Goal: Information Seeking & Learning: Understand process/instructions

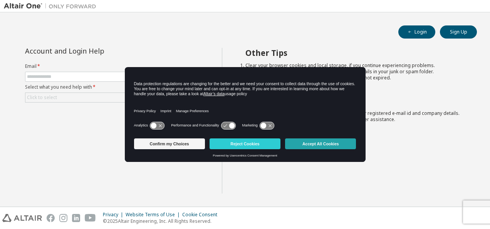
click at [309, 141] on button "Accept All Cookies" at bounding box center [320, 143] width 71 height 11
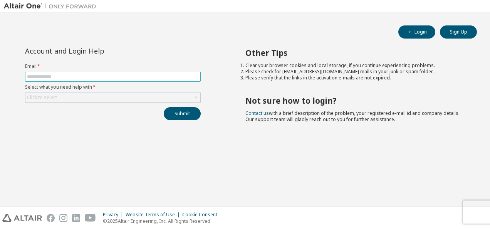
click at [55, 77] on input "text" at bounding box center [113, 77] width 172 height 6
type input "**********"
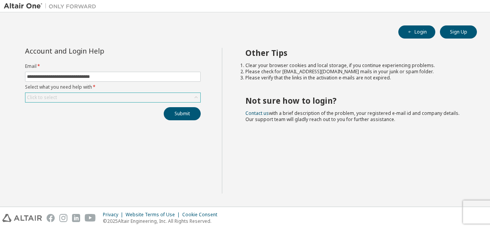
click at [193, 98] on icon at bounding box center [196, 98] width 8 height 8
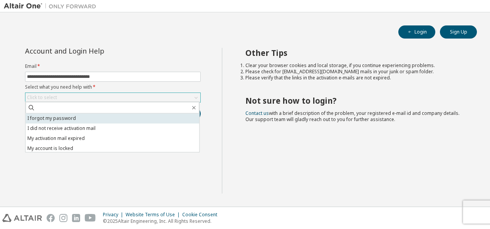
click at [57, 119] on li "I forgot my password" at bounding box center [112, 118] width 174 height 10
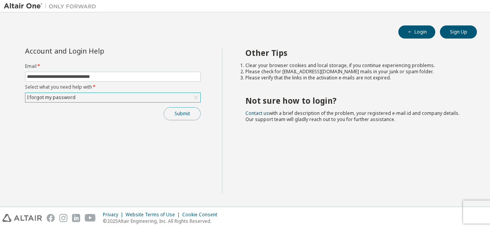
click at [179, 115] on button "Submit" at bounding box center [182, 113] width 37 height 13
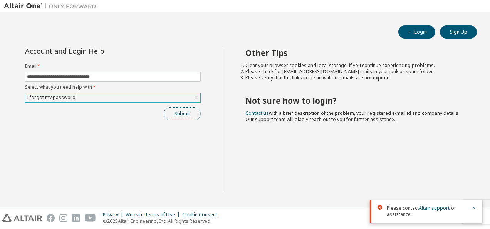
click at [179, 115] on button "Submit" at bounding box center [182, 113] width 37 height 13
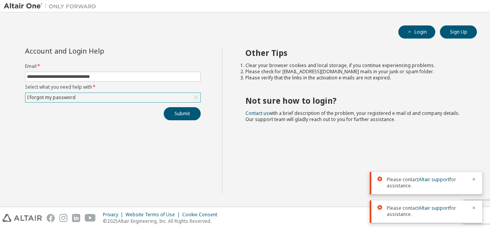
click at [156, 96] on div "I forgot my password" at bounding box center [112, 97] width 175 height 9
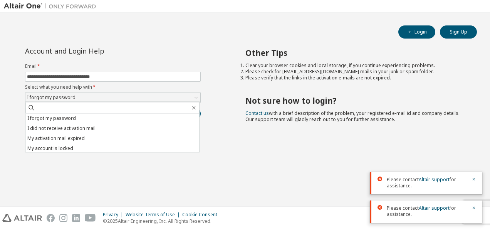
click at [215, 83] on div "**********" at bounding box center [113, 121] width 218 height 146
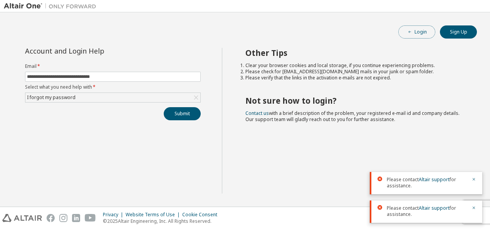
click at [419, 30] on button "Login" at bounding box center [416, 31] width 37 height 13
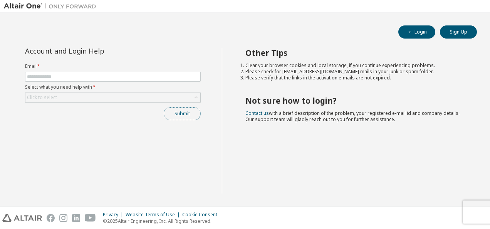
click at [183, 108] on button "Submit" at bounding box center [182, 113] width 37 height 13
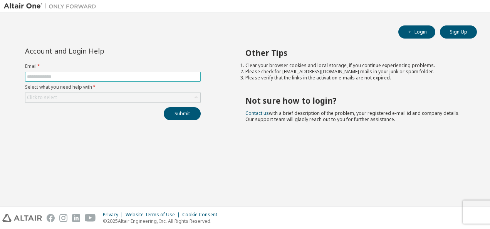
click at [166, 80] on span at bounding box center [113, 77] width 176 height 10
click at [140, 76] on input "text" at bounding box center [113, 77] width 172 height 6
type input "**********"
click at [164, 107] on button "Submit" at bounding box center [182, 113] width 37 height 13
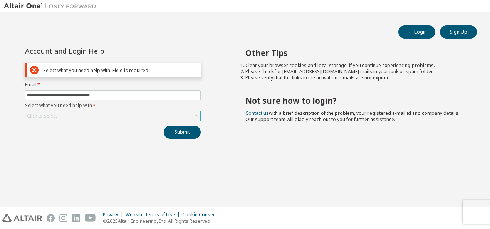
click at [193, 113] on icon at bounding box center [196, 116] width 8 height 8
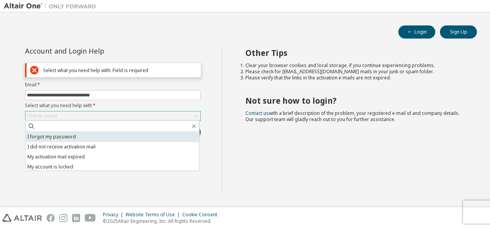
click at [55, 139] on li "I forgot my password" at bounding box center [112, 137] width 174 height 10
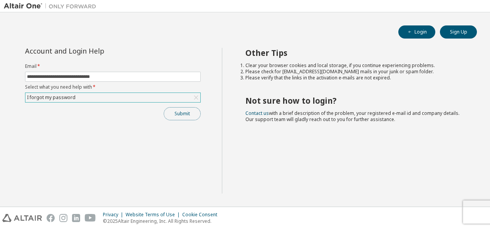
click at [175, 109] on button "Submit" at bounding box center [182, 113] width 37 height 13
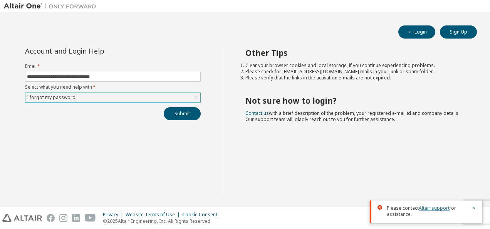
click at [431, 208] on link "Altair support" at bounding box center [434, 208] width 31 height 7
click at [433, 208] on link "Altair support" at bounding box center [434, 208] width 31 height 7
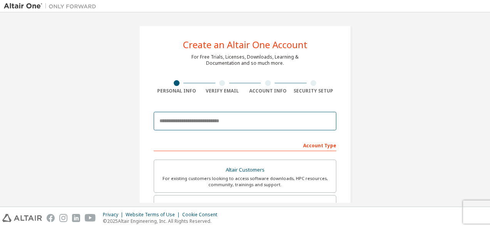
click at [185, 129] on input "email" at bounding box center [245, 121] width 183 height 18
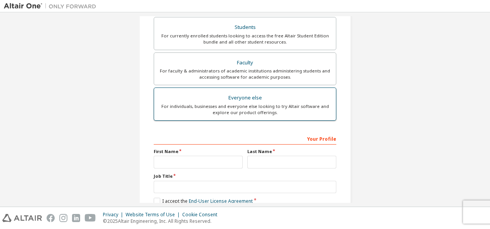
scroll to position [177, 0]
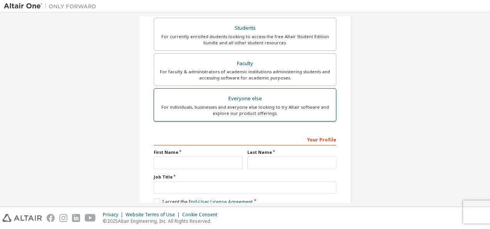
click at [219, 108] on div "For individuals, businesses and everyone else looking to try Altair software an…" at bounding box center [245, 110] width 173 height 12
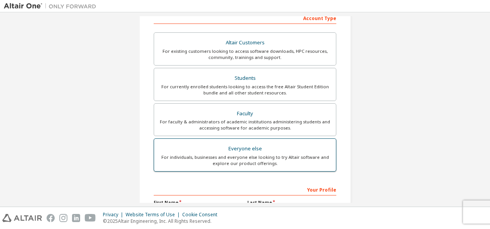
scroll to position [125, 0]
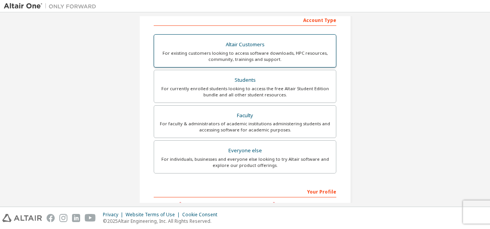
click at [213, 60] on div "For existing customers looking to access software downloads, HPC resources, com…" at bounding box center [245, 56] width 173 height 12
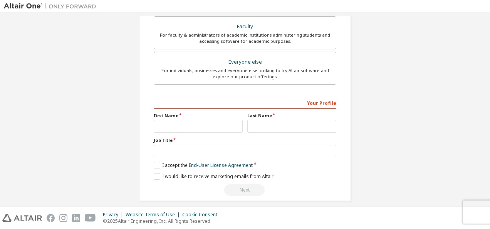
scroll to position [246, 0]
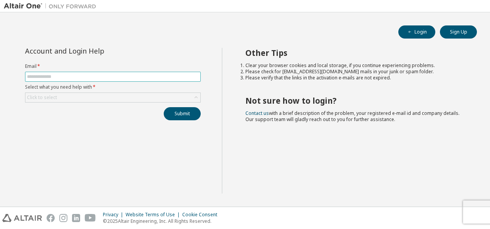
click at [163, 75] on input "text" at bounding box center [113, 77] width 172 height 6
type input "**********"
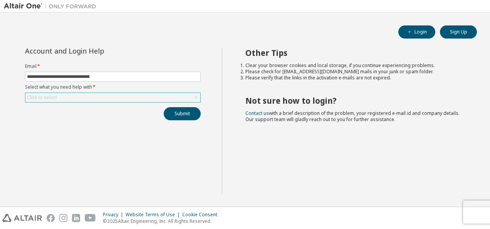
click at [198, 95] on icon at bounding box center [196, 98] width 8 height 8
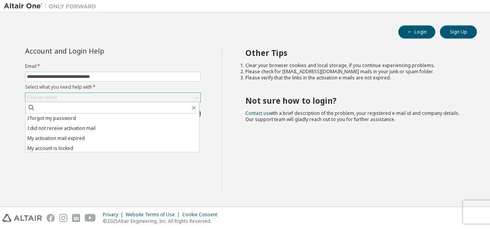
click at [198, 95] on icon at bounding box center [196, 98] width 8 height 8
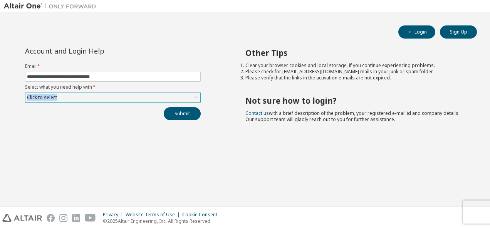
click at [197, 95] on icon at bounding box center [196, 98] width 8 height 8
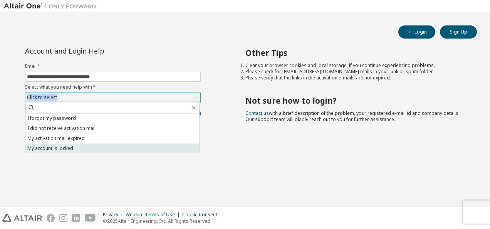
scroll to position [22, 0]
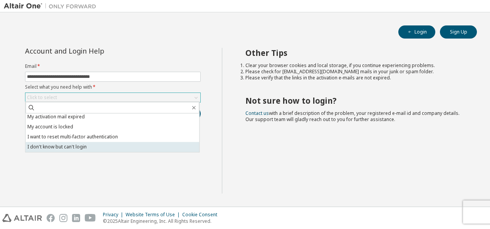
click at [67, 146] on li "I don't know but can't login" at bounding box center [112, 147] width 174 height 10
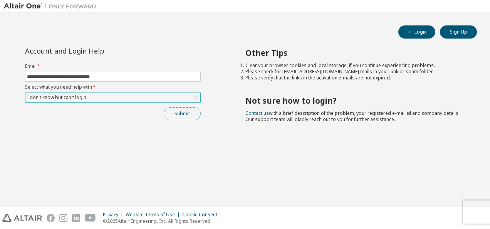
click at [179, 112] on button "Submit" at bounding box center [182, 113] width 37 height 13
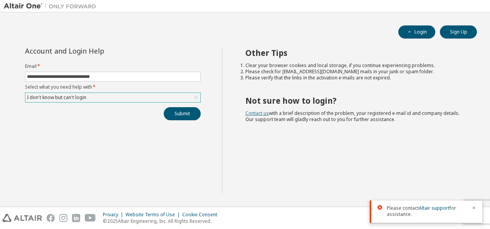
click at [256, 112] on link "Contact us" at bounding box center [256, 113] width 23 height 7
